Goal: Information Seeking & Learning: Learn about a topic

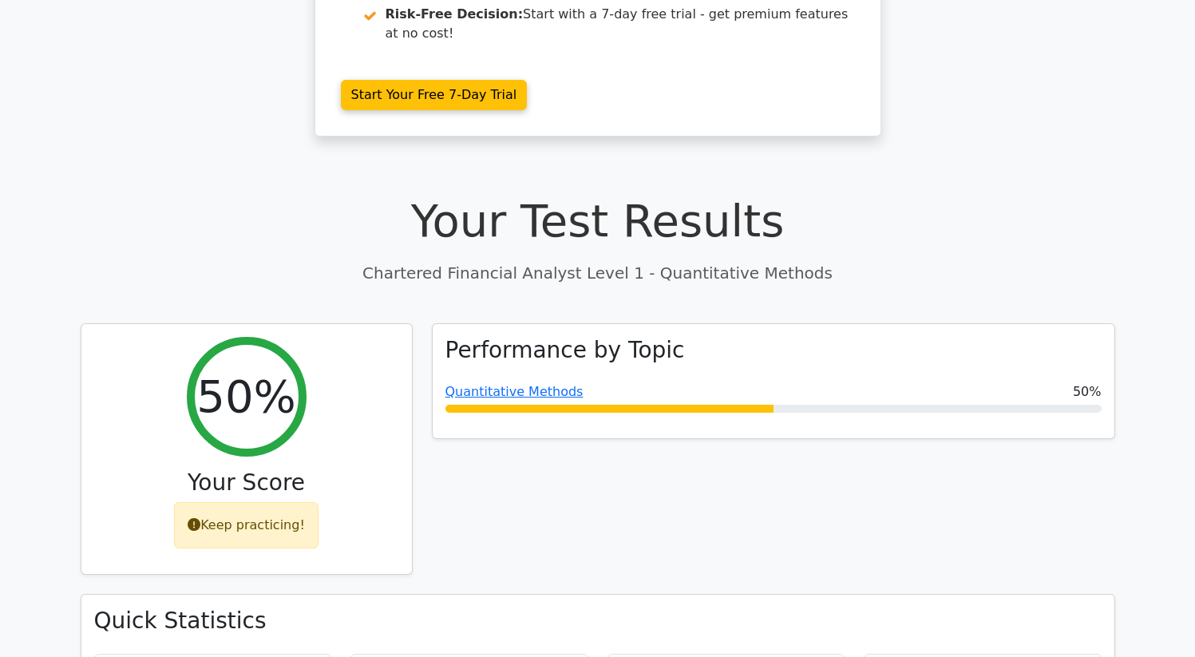
scroll to position [406, 0]
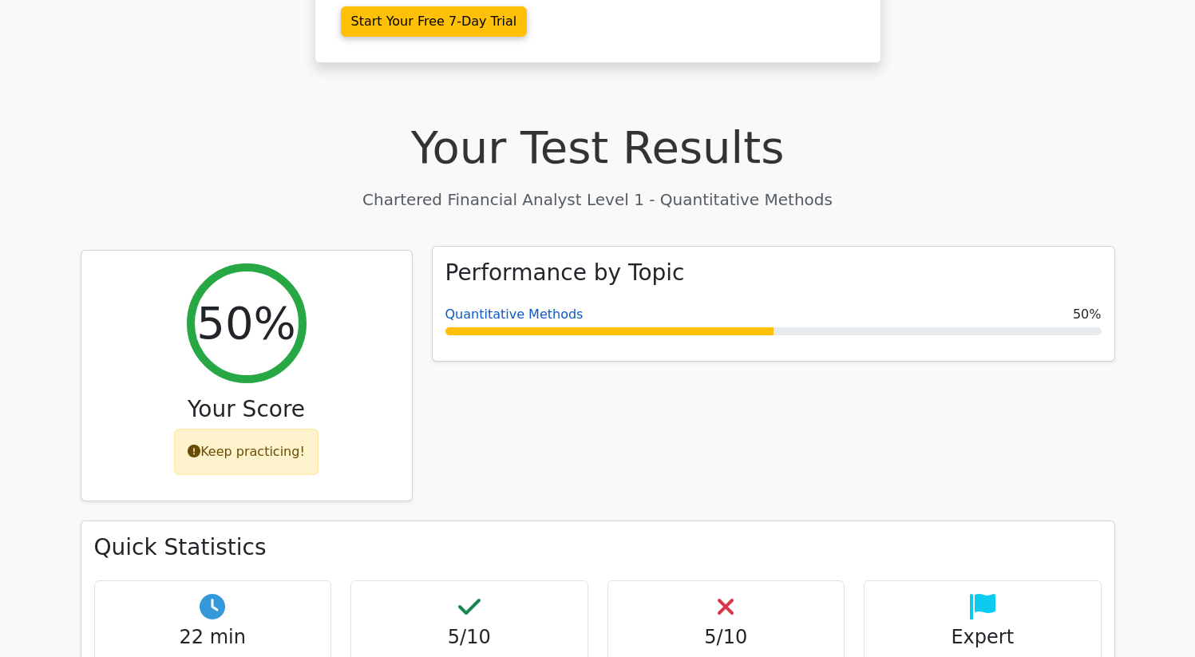
click at [540, 307] on link "Quantitative Methods" at bounding box center [514, 314] width 138 height 15
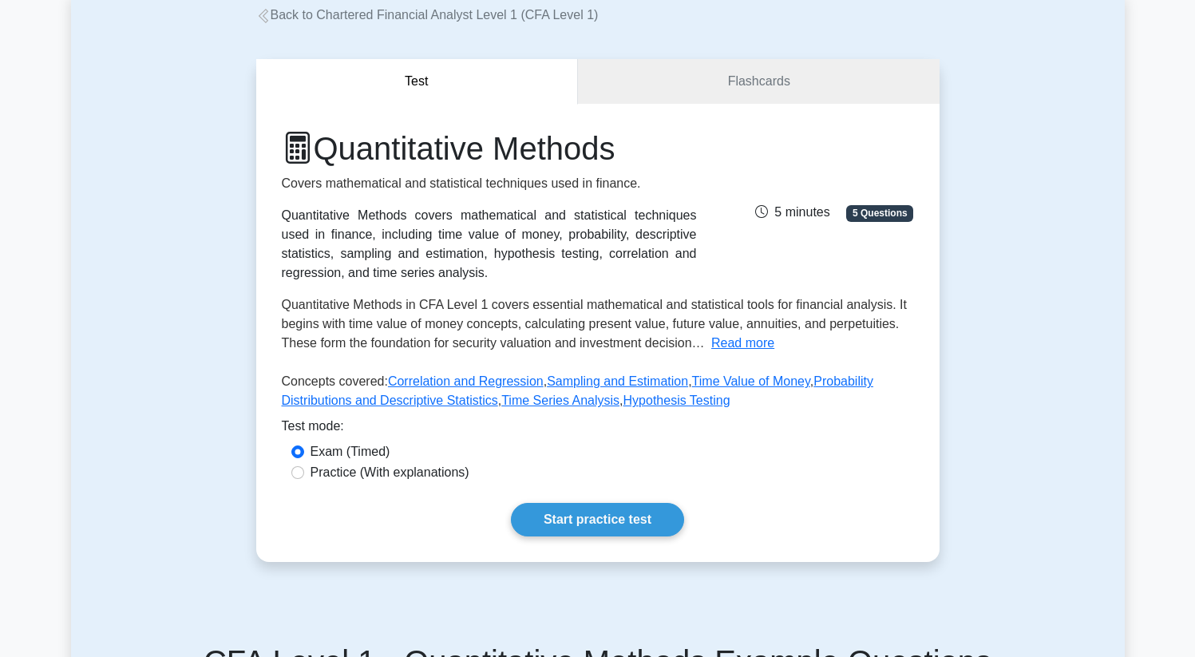
scroll to position [191, 0]
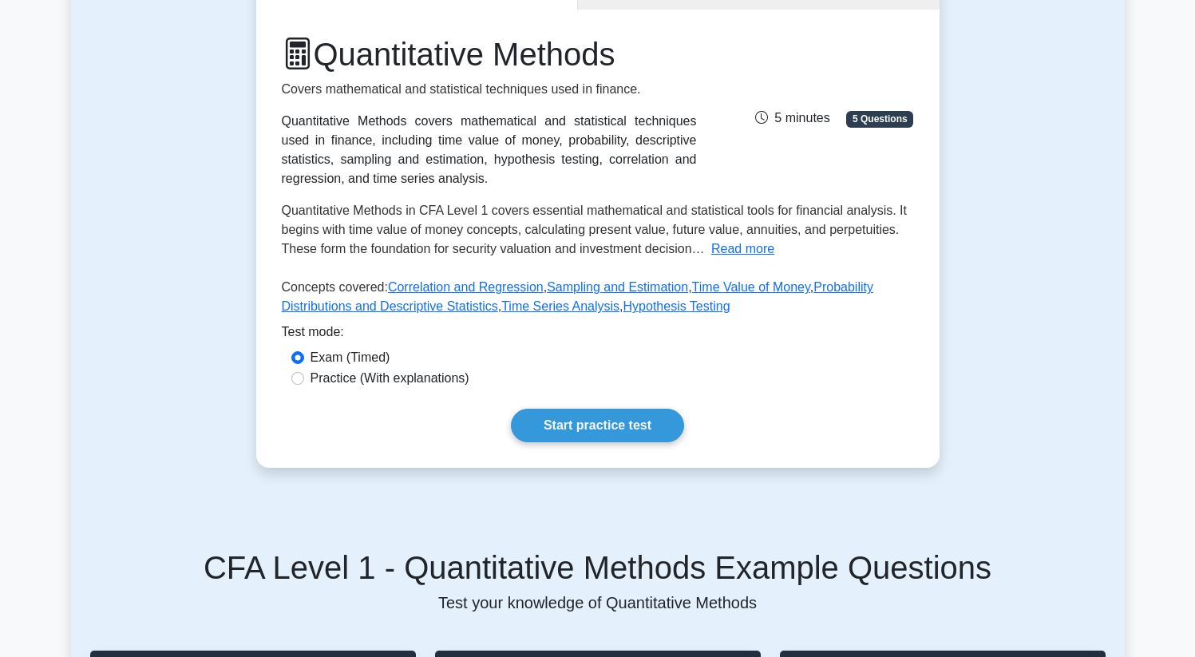
click at [381, 379] on label "Practice (With explanations)" at bounding box center [390, 378] width 159 height 19
click at [304, 379] on input "Practice (With explanations)" at bounding box center [297, 378] width 13 height 13
radio input "true"
click at [300, 362] on input "Exam (Timed)" at bounding box center [297, 357] width 13 height 13
radio input "true"
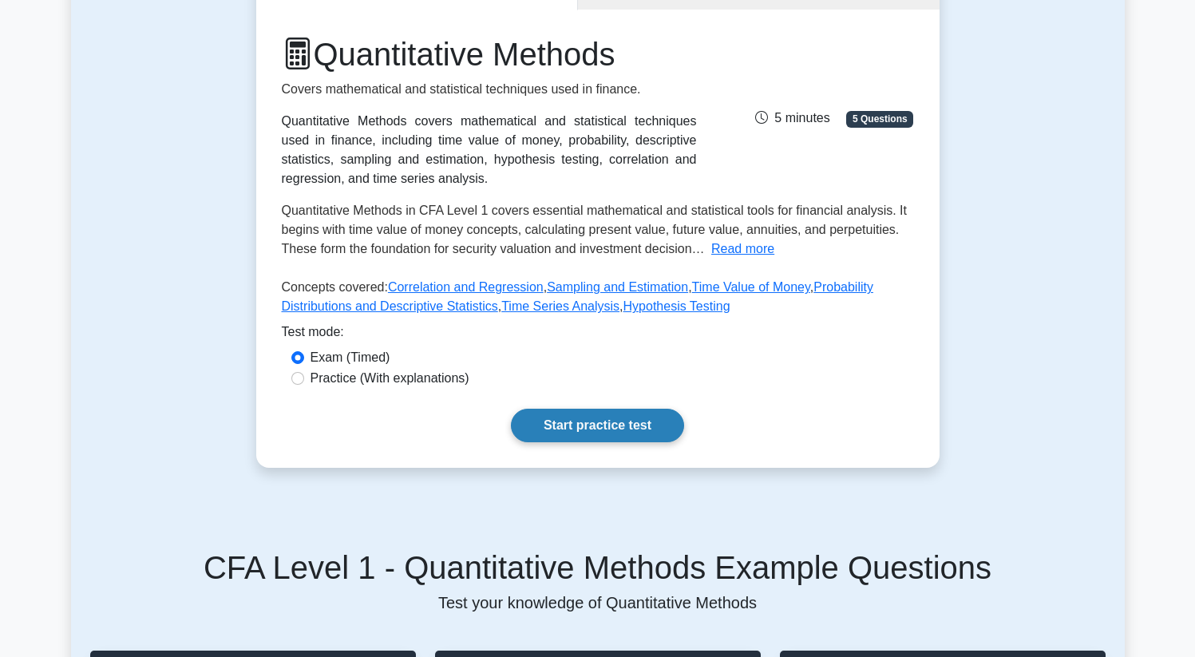
click at [578, 423] on link "Start practice test" at bounding box center [597, 426] width 173 height 34
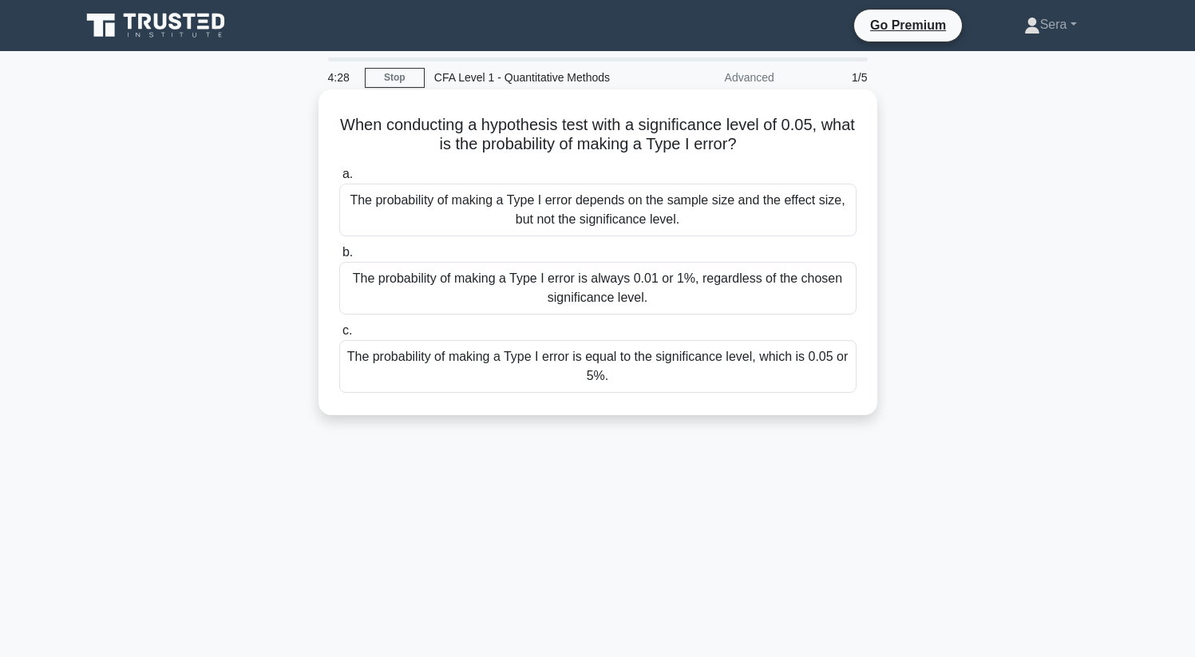
click at [611, 370] on div "The probability of making a Type I error is equal to the significance level, wh…" at bounding box center [597, 366] width 517 height 53
click at [339, 336] on input "c. The probability of making a Type I error is equal to the significance level,…" at bounding box center [339, 331] width 0 height 10
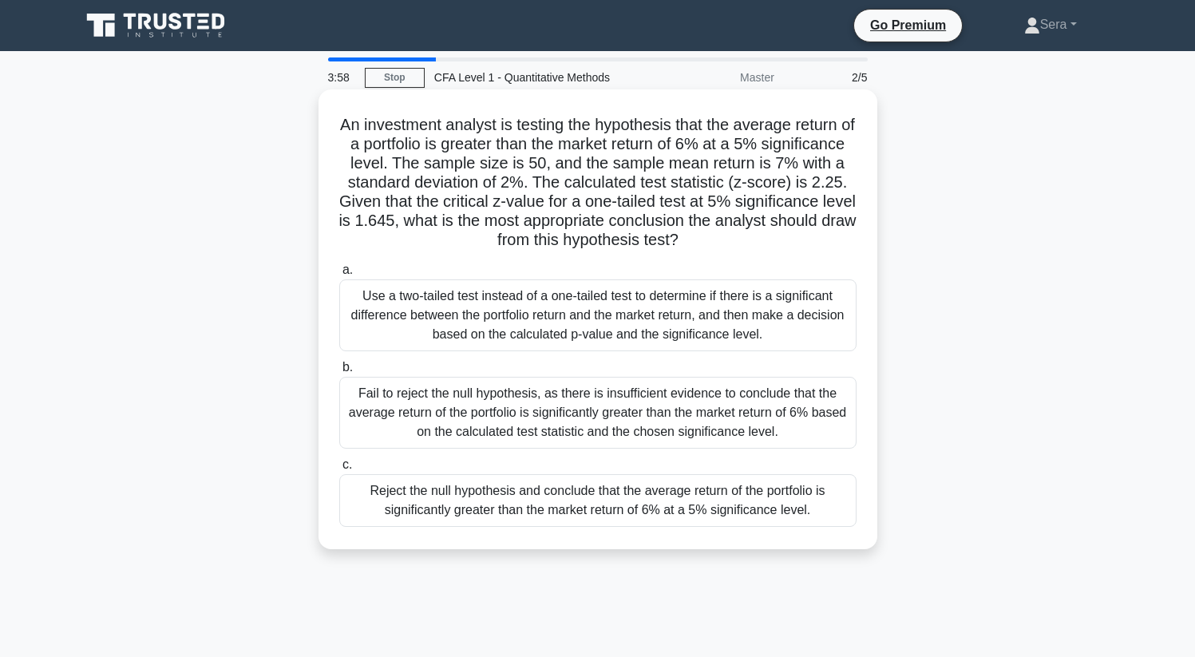
click at [602, 330] on div "Use a two-tailed test instead of a one-tailed test to determine if there is a s…" at bounding box center [597, 315] width 517 height 72
click at [605, 308] on div "Use a two-tailed test instead of a one-tailed test to determine if there is a s…" at bounding box center [597, 315] width 517 height 72
click at [339, 275] on input "a. Use a two-tailed test instead of a one-tailed test to determine if there is …" at bounding box center [339, 270] width 0 height 10
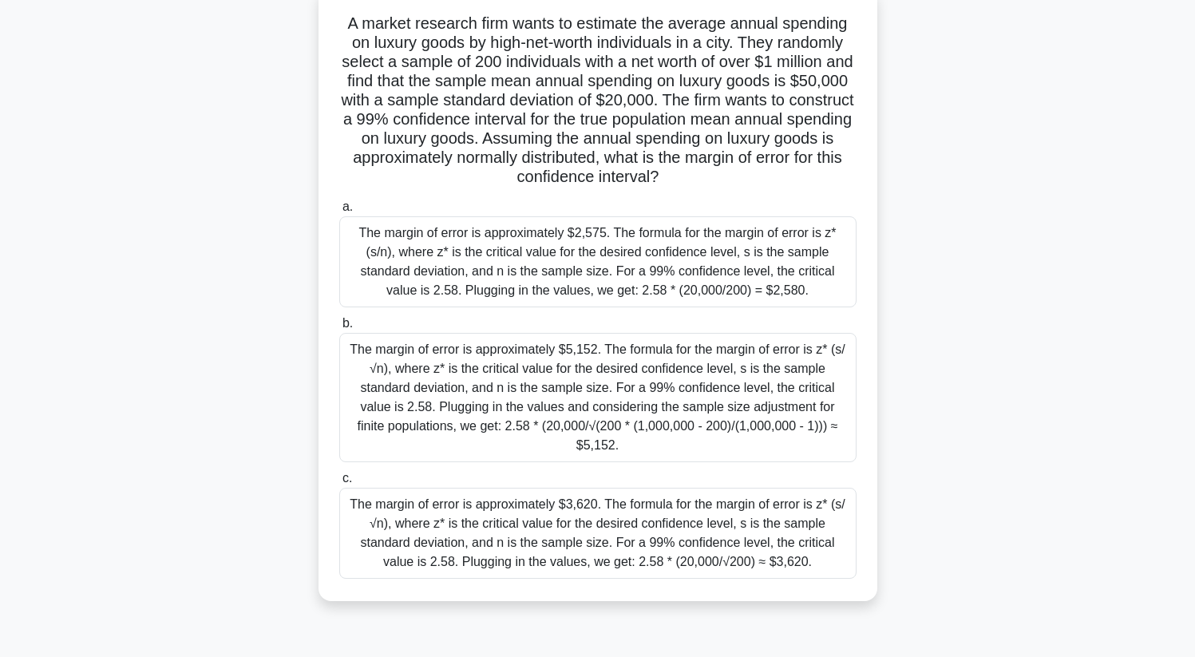
scroll to position [105, 0]
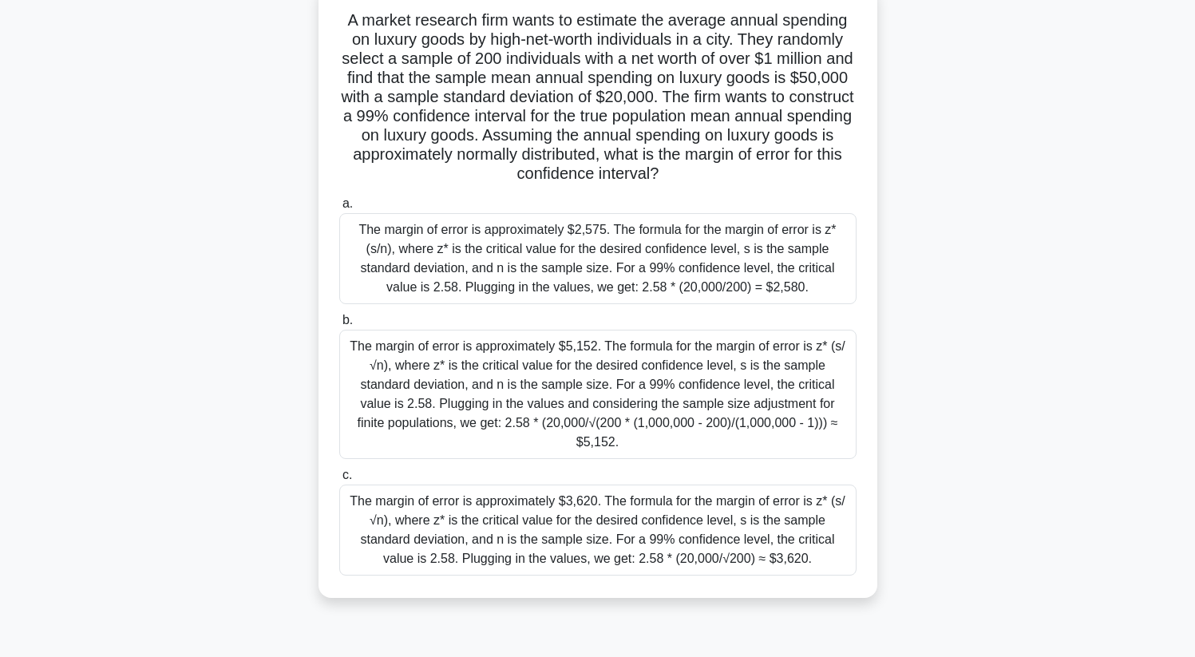
click at [426, 358] on div "The margin of error is approximately $5,152. The formula for the margin of erro…" at bounding box center [597, 394] width 517 height 129
click at [339, 326] on input "b. The margin of error is approximately $5,152. The formula for the margin of e…" at bounding box center [339, 320] width 0 height 10
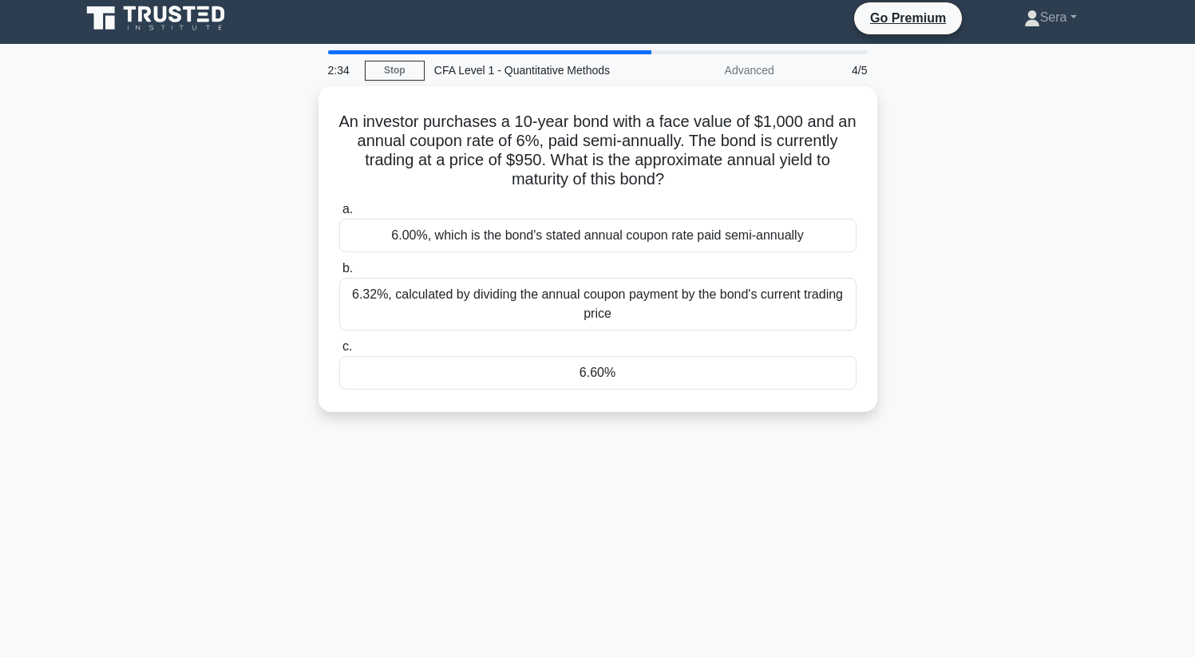
scroll to position [0, 0]
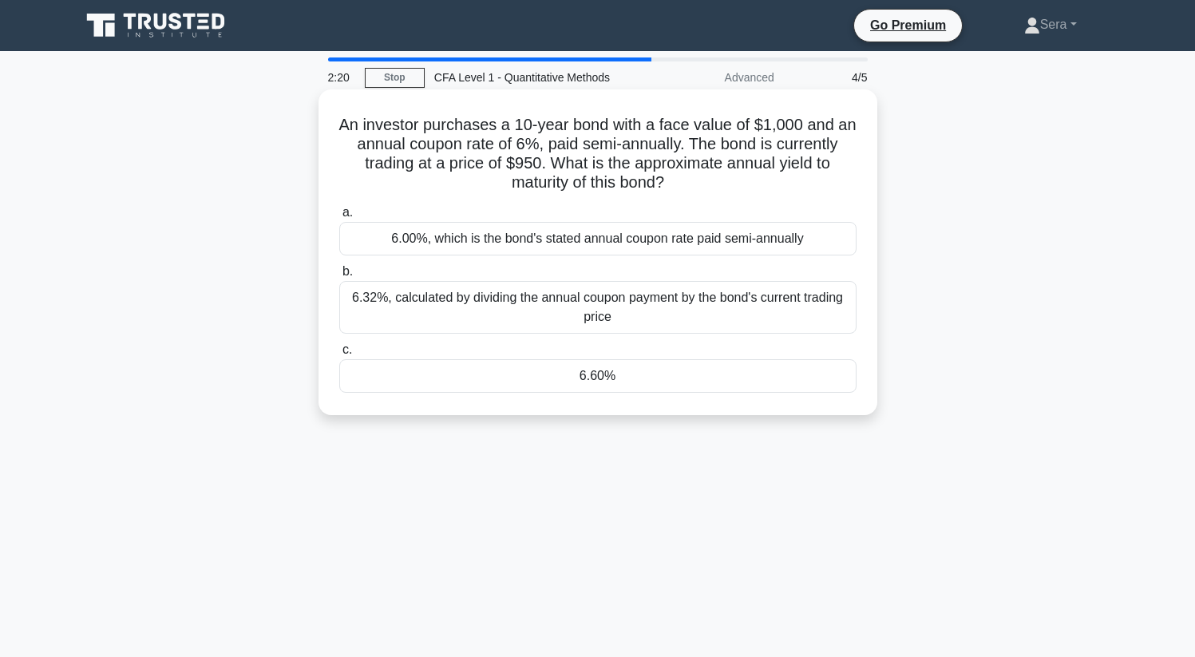
click at [485, 247] on div "6.00%, which is the bond's stated annual coupon rate paid semi-annually" at bounding box center [597, 239] width 517 height 34
click at [339, 218] on input "a. 6.00%, which is the bond's stated annual coupon rate paid semi-annually" at bounding box center [339, 213] width 0 height 10
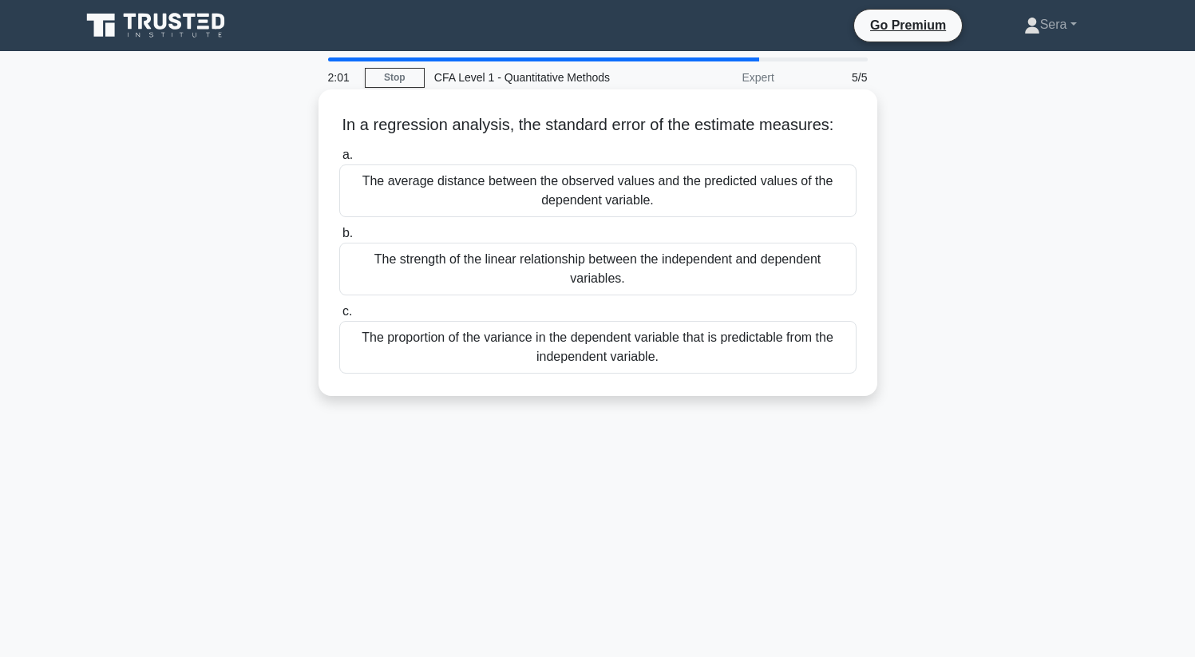
click at [504, 201] on div "The average distance between the observed values and the predicted values of th…" at bounding box center [597, 190] width 517 height 53
click at [339, 160] on input "a. The average distance between the observed values and the predicted values of…" at bounding box center [339, 155] width 0 height 10
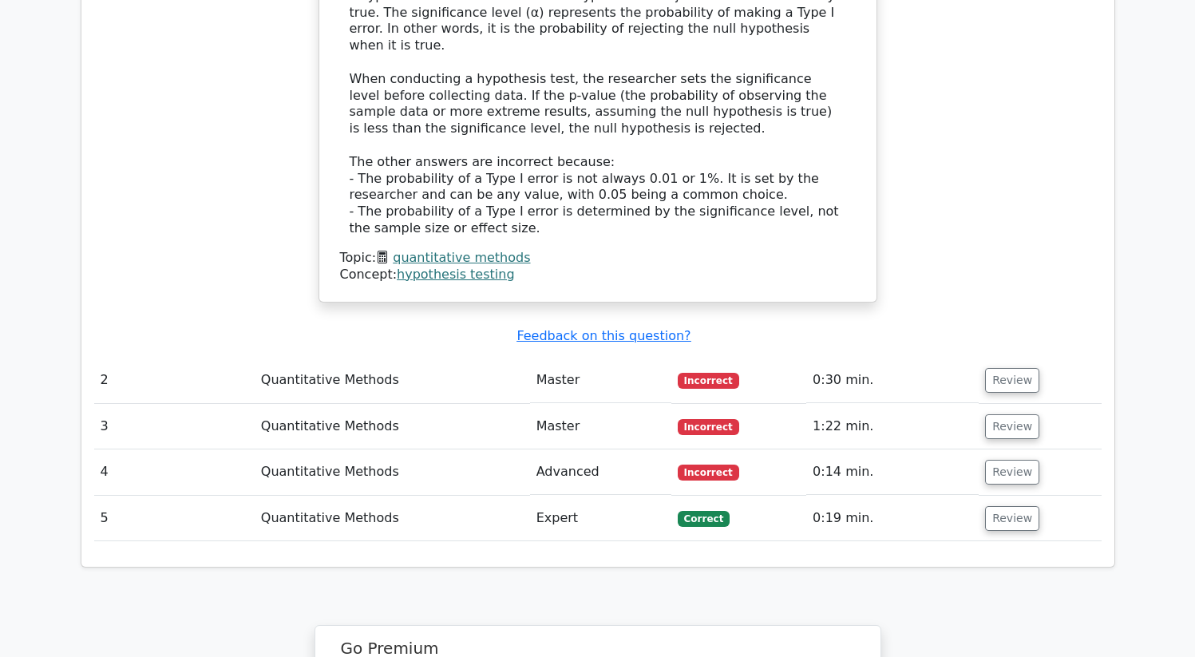
scroll to position [1692, 0]
click at [468, 356] on td "Quantitative Methods" at bounding box center [392, 379] width 275 height 46
click at [455, 356] on td "Quantitative Methods" at bounding box center [392, 379] width 275 height 46
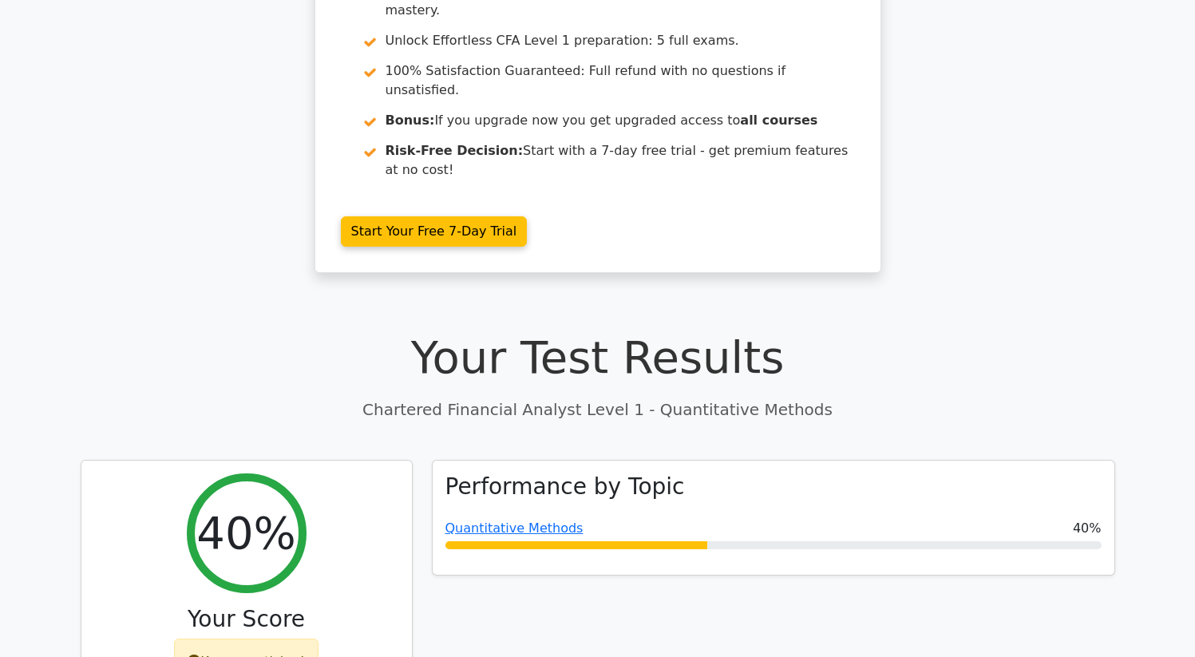
scroll to position [0, 0]
